Goal: Task Accomplishment & Management: Manage account settings

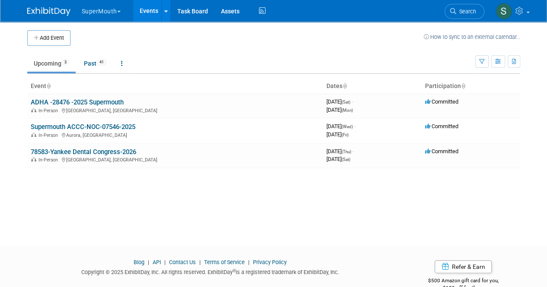
click at [103, 9] on button "SuperMouth" at bounding box center [106, 9] width 51 height 19
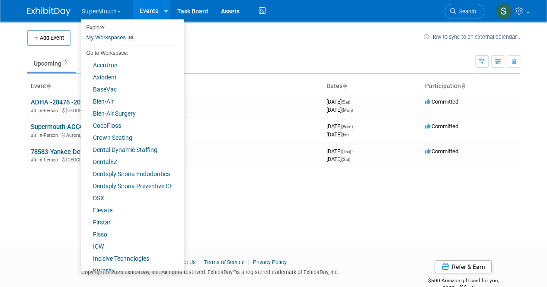
click at [233, 49] on td "Upcoming 3 Past 41 All Events 44 Past and Upcoming Grouped Annually Events grou…" at bounding box center [251, 60] width 448 height 28
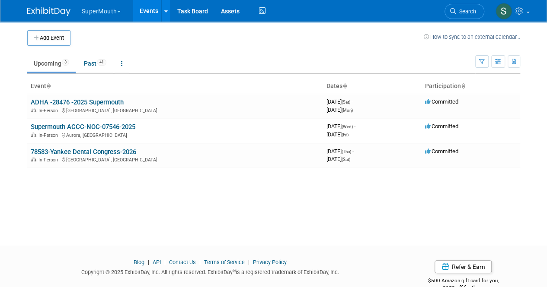
click at [146, 38] on td at bounding box center [246, 38] width 353 height 16
click at [107, 101] on link "ADHA -28476 -2025 Supermouth" at bounding box center [77, 103] width 93 height 8
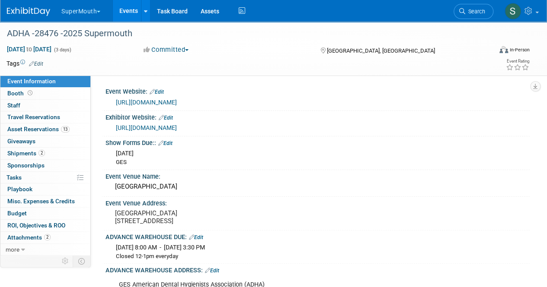
click at [154, 64] on td at bounding box center [241, 63] width 397 height 9
click at [79, 126] on link "13 Asset Reservations 13" at bounding box center [45, 130] width 90 height 12
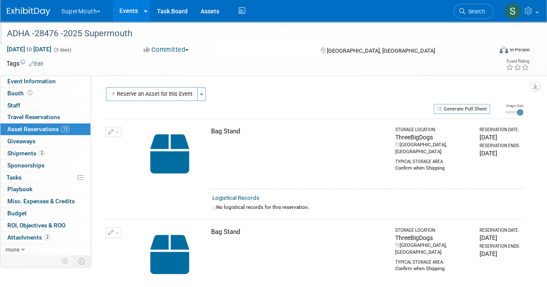
click at [255, 43] on div "ADHA -28476 -2025 Supermouth" at bounding box center [246, 33] width 492 height 23
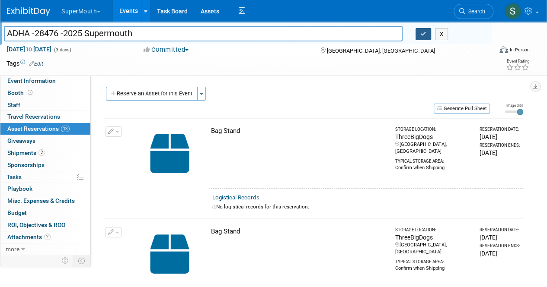
click at [418, 32] on button "button" at bounding box center [423, 34] width 16 height 12
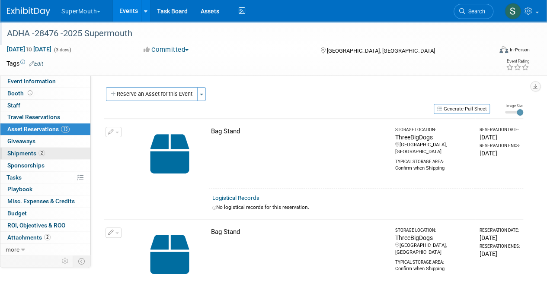
click at [56, 154] on link "2 Shipments 2" at bounding box center [45, 154] width 90 height 12
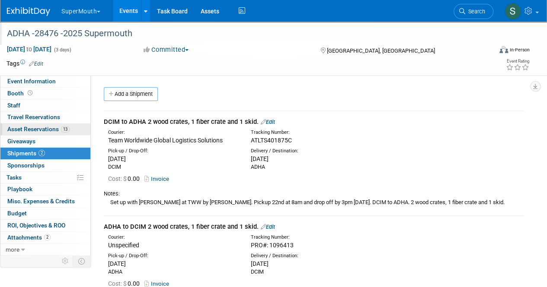
click at [67, 128] on span "13" at bounding box center [65, 129] width 9 height 6
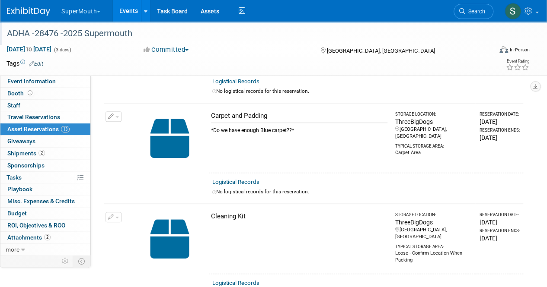
scroll to position [259, 0]
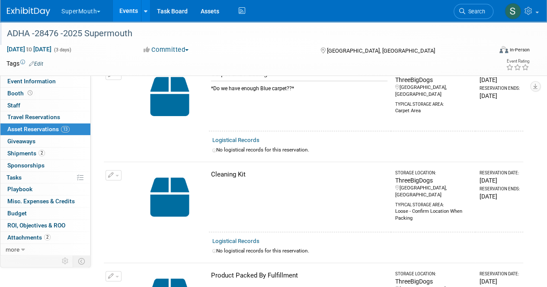
click at [89, 10] on button "SuperMouth" at bounding box center [86, 9] width 51 height 19
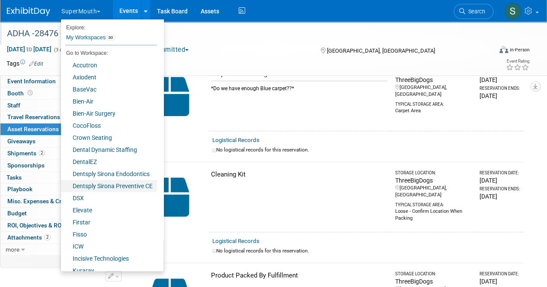
click at [115, 183] on link "Dentsply Sirona Preventive CE" at bounding box center [109, 186] width 96 height 12
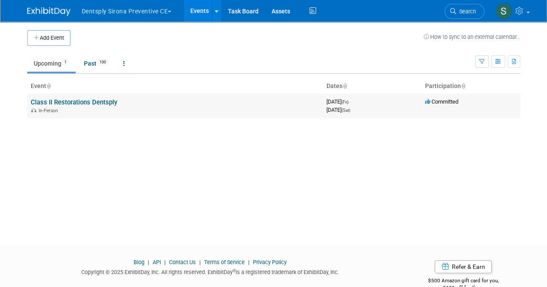
click at [108, 101] on link "Class II Restorations Dentsply" at bounding box center [74, 103] width 86 height 8
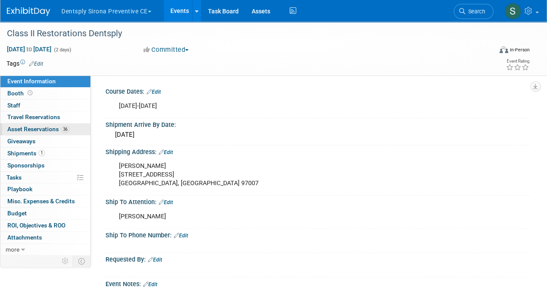
click at [52, 130] on span "Asset Reservations 36" at bounding box center [38, 129] width 62 height 7
